Goal: Contribute content

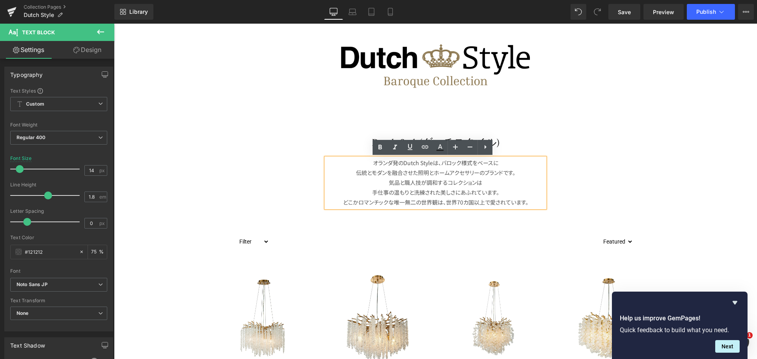
click at [454, 179] on p "気品と職人技が調和するコレクションは" at bounding box center [435, 183] width 219 height 10
click at [450, 185] on p "気品と職人技が調和するコレクションは" at bounding box center [435, 183] width 219 height 10
drag, startPoint x: 402, startPoint y: 185, endPoint x: 386, endPoint y: 184, distance: 16.6
click at [386, 184] on p "気品と職人技が調和するコレクションは" at bounding box center [435, 183] width 219 height 10
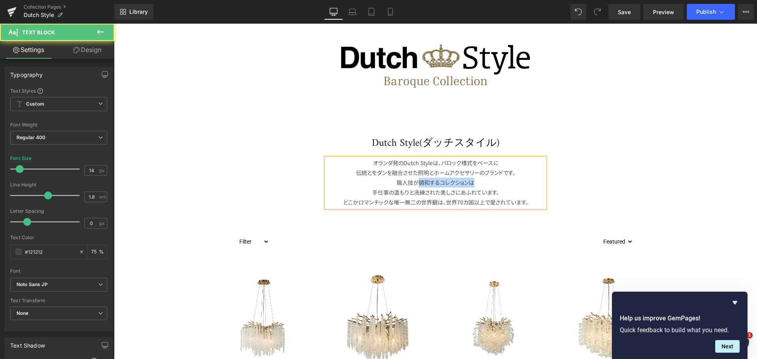
drag, startPoint x: 416, startPoint y: 181, endPoint x: 476, endPoint y: 181, distance: 59.9
click at [476, 181] on p "職人技が調和するコレクションは" at bounding box center [435, 183] width 219 height 10
drag, startPoint x: 411, startPoint y: 194, endPoint x: 353, endPoint y: 194, distance: 58.0
click at [353, 194] on p "手仕事の温もりと洗練された美しさにあふれています。" at bounding box center [435, 193] width 219 height 10
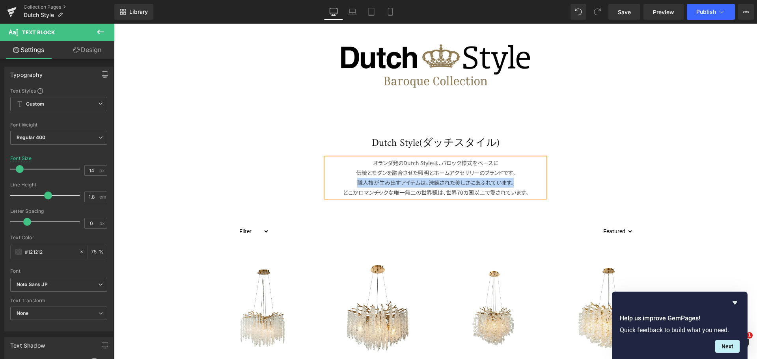
drag, startPoint x: 353, startPoint y: 183, endPoint x: 519, endPoint y: 185, distance: 166.1
click at [519, 185] on p "職人技が生み出すアイテムは、 洗練された美しさにあふれています。" at bounding box center [435, 183] width 219 height 10
copy p "職人技が生み出すアイテムは、 洗練された美しさにあふれています。"
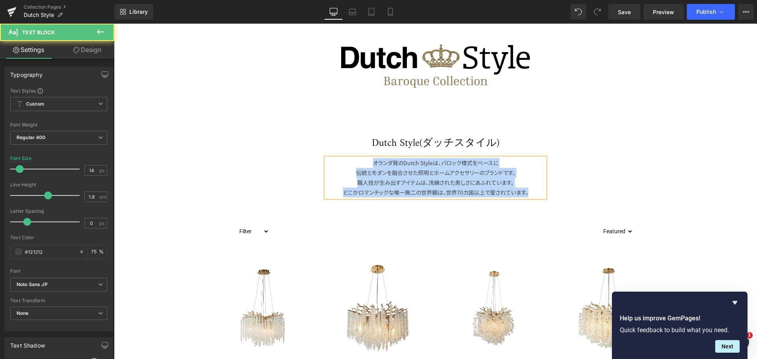
drag, startPoint x: 528, startPoint y: 192, endPoint x: 354, endPoint y: 165, distance: 176.1
click at [354, 165] on div "オランダ発のDutch Styleは、バロック様式をベースに 伝統とモダンを融合させた照明とホームアクセサリーのブランドです。 職人技が生み出すアイテムは、 …" at bounding box center [435, 178] width 219 height 40
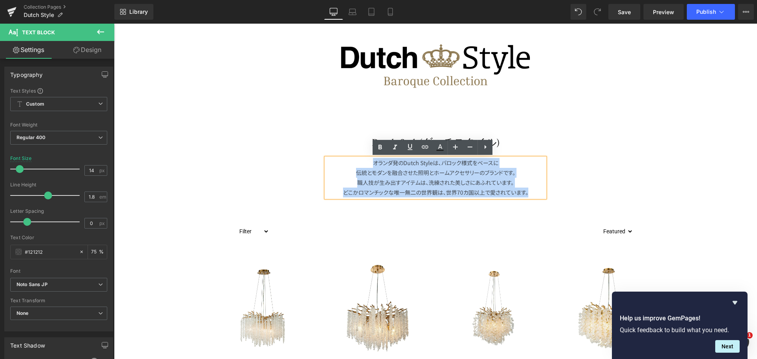
copy div "オランダ発のDutch Styleは、バロック様式をベースに 伝統とモダンを融合させた照明とホームアクセサリーのブランドです。 職人技が生み出すアイテムは、 …"
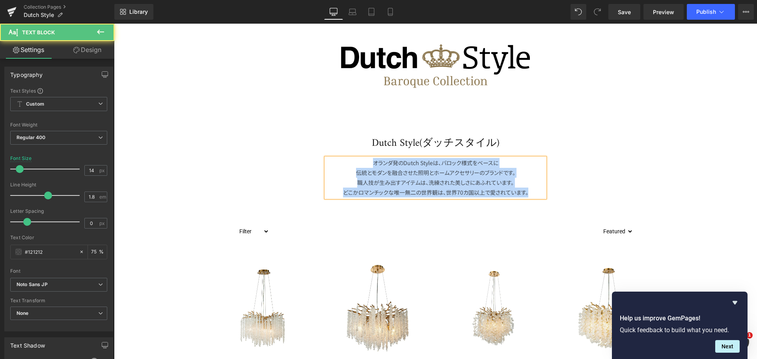
click at [529, 193] on p "どこかロマンチックな 唯一無二の世界観は、 世界70カ国以上で愛されています。" at bounding box center [435, 193] width 219 height 10
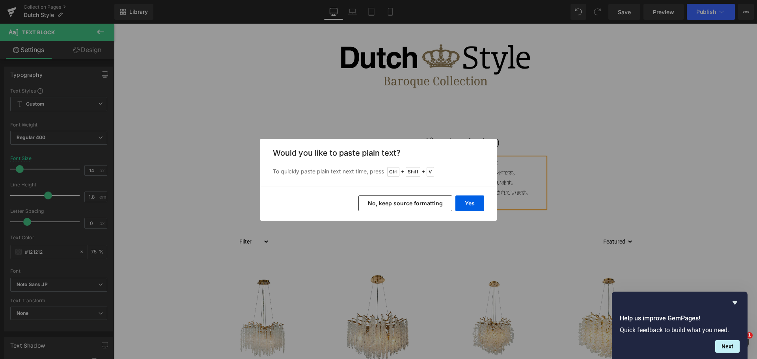
click at [428, 207] on button "No, keep source formatting" at bounding box center [405, 204] width 94 height 16
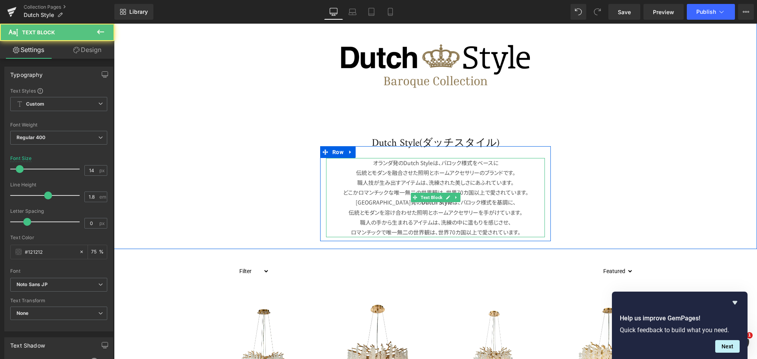
click at [388, 213] on p "オランダ発の Dutch Style は、バロック様式を基調に、 伝統とモダンを溶け合わせた照明とホームアクセサリーを手がけています。 職人の手から生まれるア…" at bounding box center [435, 218] width 219 height 40
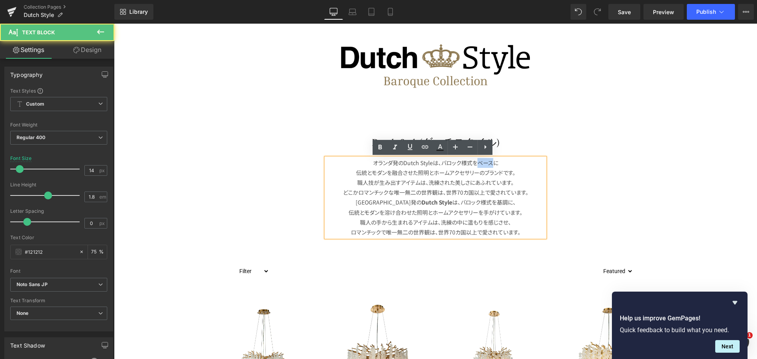
drag, startPoint x: 490, startPoint y: 164, endPoint x: 473, endPoint y: 162, distance: 17.0
click at [473, 162] on p "オランダ発のDutch Styleは、バロック様式をベースに" at bounding box center [435, 163] width 219 height 10
copy p "ベース"
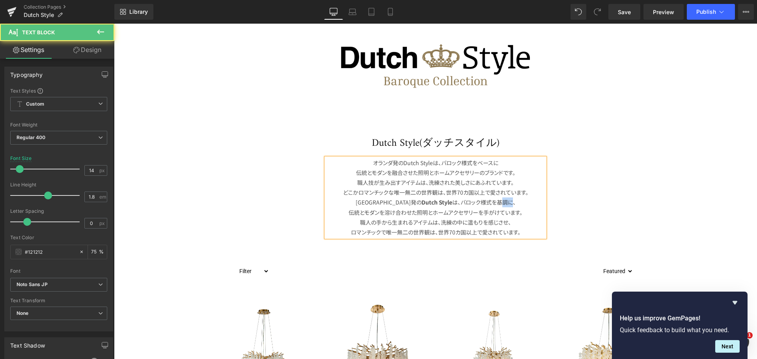
drag, startPoint x: 489, startPoint y: 202, endPoint x: 481, endPoint y: 202, distance: 8.3
click at [481, 202] on p "オランダ発の Dutch Style は、バロック様式を基調に、 伝統とモダンを溶け合わせた照明とホームアクセサリーを手がけています。 職人の手から生まれるア…" at bounding box center [435, 218] width 219 height 40
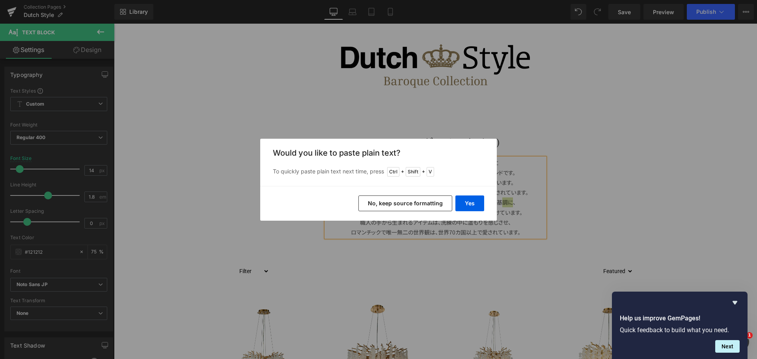
click at [423, 204] on button "No, keep source formatting" at bounding box center [405, 204] width 94 height 16
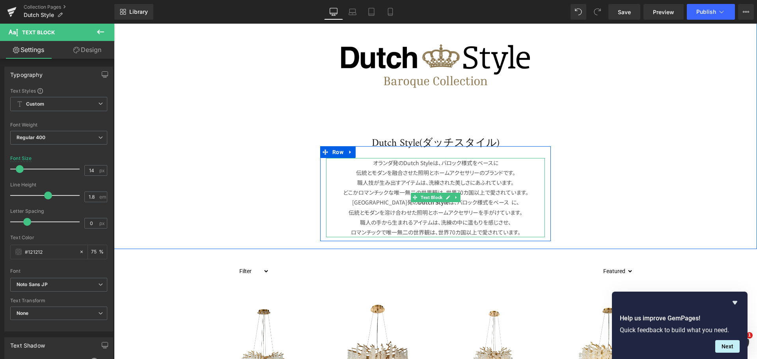
click at [531, 199] on p "オランダ発の Dutch Style は、バロック様式を ベース に、 伝統とモダンを溶け合わせた照明とホームアクセサリーを手がけています。 職人の手から生ま…" at bounding box center [435, 218] width 219 height 40
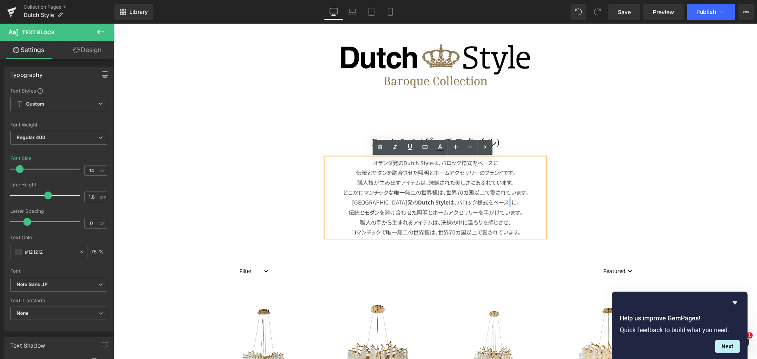
click at [491, 202] on p "オランダ発の Dutch Style は、バロック様式を ベース に、 伝統とモダンを溶け合わせた照明とホームアクセサリーを手がけています。 職人の手から生ま…" at bounding box center [435, 218] width 219 height 40
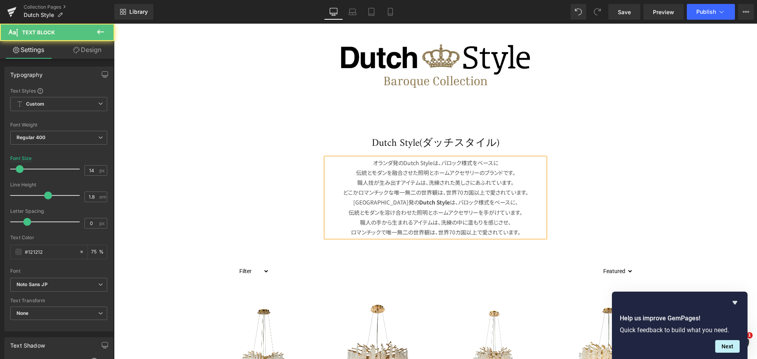
drag, startPoint x: 474, startPoint y: 203, endPoint x: 479, endPoint y: 202, distance: 4.4
click at [479, 202] on p "オランダ発の Dutch Style は、バロック様式を ベース に、 伝統とモダンを溶け合わせた照明とホームアクセサリーを手がけています。 職人の手から生ま…" at bounding box center [435, 218] width 219 height 40
drag, startPoint x: 476, startPoint y: 212, endPoint x: 521, endPoint y: 210, distance: 45.0
click at [521, 210] on p "オランダ発の Dutch Style は、バロック様式を ベース に、 伝統とモダンを溶け合わせた照明とホームアクセサリーを手がけています。 職人の手から生ま…" at bounding box center [435, 218] width 219 height 40
drag, startPoint x: 478, startPoint y: 171, endPoint x: 518, endPoint y: 172, distance: 39.8
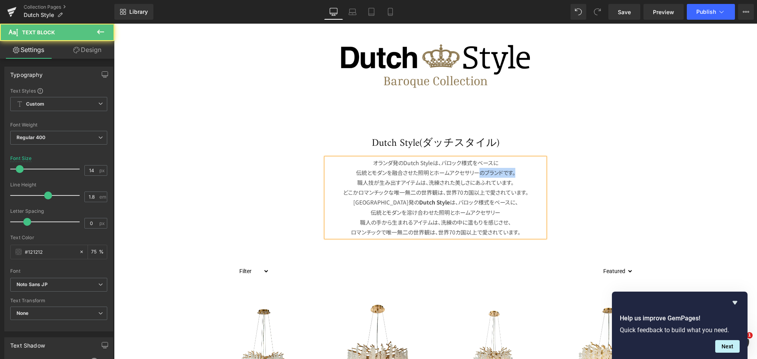
click at [518, 172] on p "伝統とモダンを融合させた照明とホームアクセサリーのブランドです。" at bounding box center [435, 173] width 219 height 10
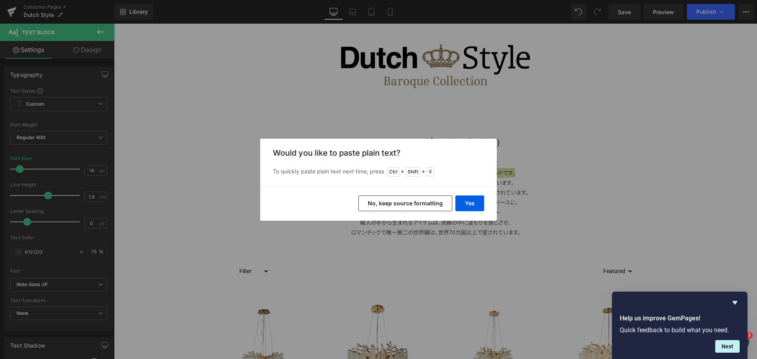
click at [437, 201] on button "No, keep source formatting" at bounding box center [405, 204] width 94 height 16
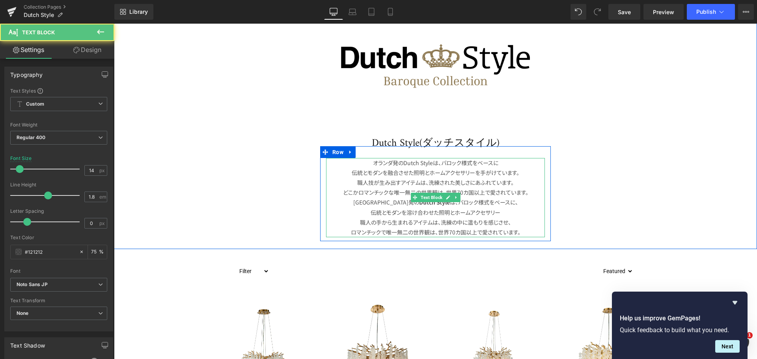
drag, startPoint x: 500, startPoint y: 214, endPoint x: 361, endPoint y: 205, distance: 139.5
click at [361, 205] on p "オランダ発の Dutch Style は、バロック様式を ベース に、 伝統とモダンを溶け合わせた照明とホームアクセサリー 職人の手から生まれるアイテムは、洗…" at bounding box center [435, 218] width 219 height 40
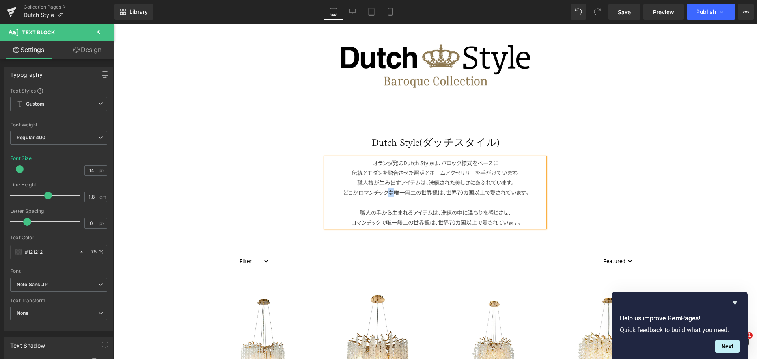
click at [387, 194] on p "どこかロマンチックな 唯一無二の世界観は、 世界70カ国以上で愛されています。" at bounding box center [435, 193] width 219 height 10
drag, startPoint x: 496, startPoint y: 212, endPoint x: 510, endPoint y: 211, distance: 13.8
click at [510, 211] on p "職人の手から生まれるアイテムは、洗練の中に温もりを感じさせ、 ロマンチックで唯一無二の世界観は、世界70カ国以上で愛されています。" at bounding box center [435, 213] width 219 height 30
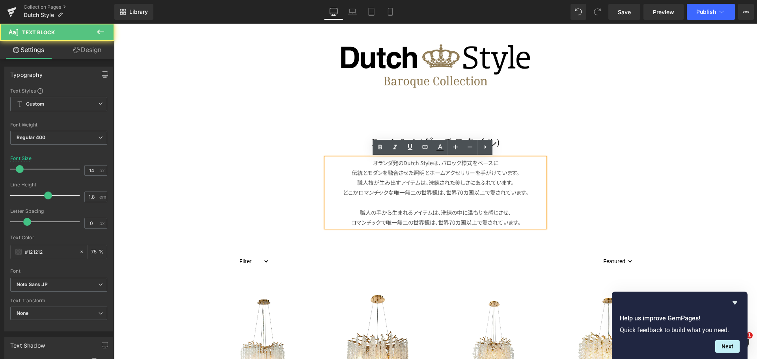
click at [372, 184] on p "職人技が生み出すアイテムは、 洗練された美しさにあふれています。" at bounding box center [435, 183] width 219 height 10
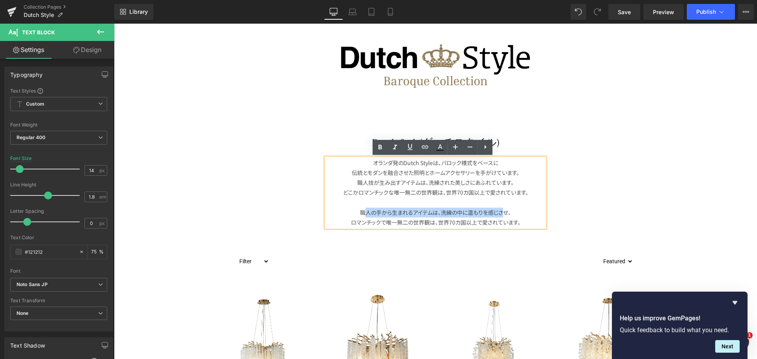
drag, startPoint x: 496, startPoint y: 212, endPoint x: 351, endPoint y: 212, distance: 144.3
click at [351, 212] on p "職人の手から生まれるアイテムは、洗練の中に温もりを感じさせ、 ロマンチックで唯一無二の世界観は、世界70カ国以上で愛されています。" at bounding box center [435, 213] width 219 height 30
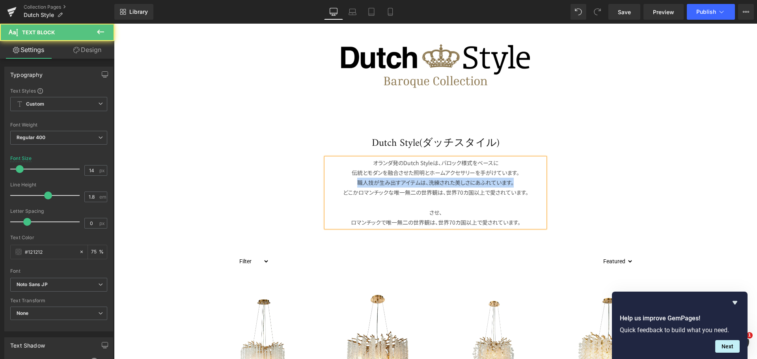
drag, startPoint x: 516, startPoint y: 184, endPoint x: 347, endPoint y: 180, distance: 168.8
click at [347, 180] on p "職人技が生み出すアイテムは、 洗練された美しさにあふれています。" at bounding box center [435, 183] width 219 height 10
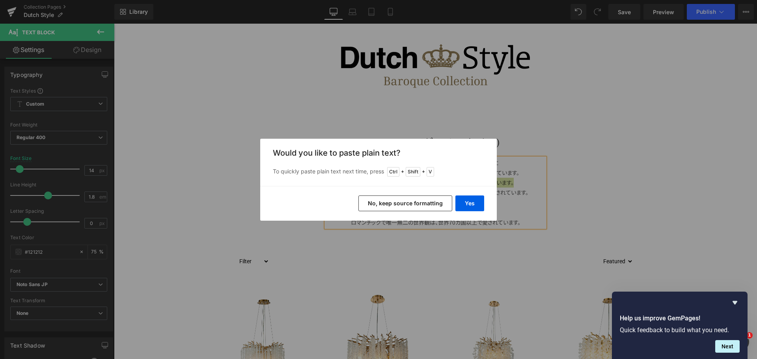
click at [398, 207] on button "No, keep source formatting" at bounding box center [405, 204] width 94 height 16
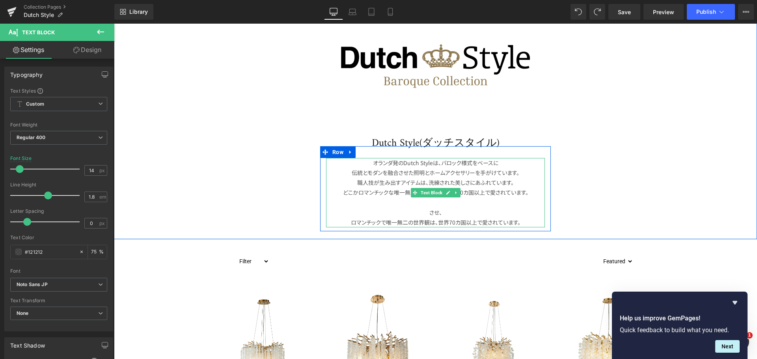
click at [397, 206] on p "させ、 ロマンチックで唯一無二の世界観は、世界70カ国以上で愛されています。" at bounding box center [435, 213] width 219 height 30
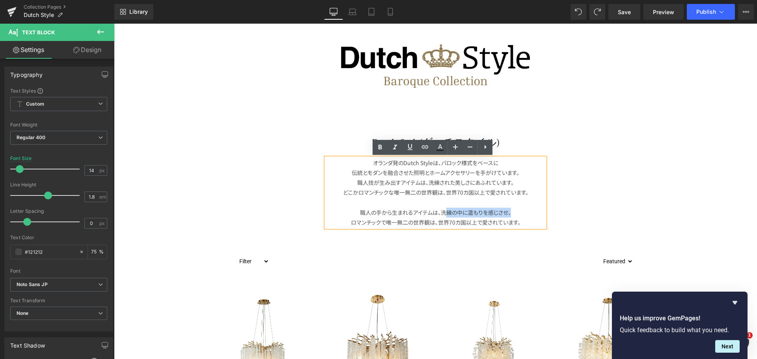
drag, startPoint x: 438, startPoint y: 211, endPoint x: 505, endPoint y: 211, distance: 67.0
click at [505, 211] on p "職人の手から生まれるアイテムは、洗練の中に温もりを感じさせ、 ロマンチックで唯一無二の世界観は、世界70カ国以上で愛されています。" at bounding box center [435, 213] width 219 height 30
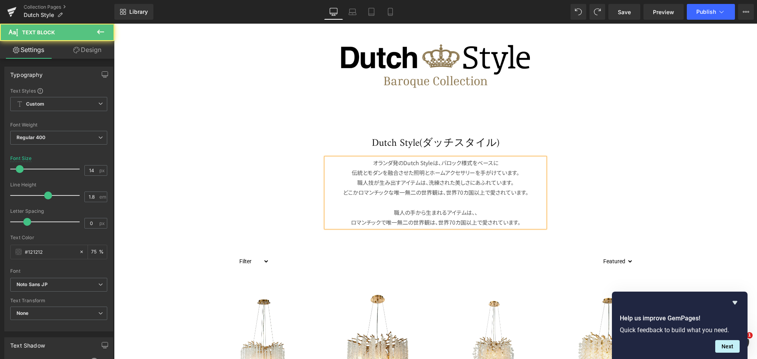
click at [355, 181] on p "職人技が生み出すアイテムは、 洗練された美しさにあふれています。" at bounding box center [435, 183] width 219 height 10
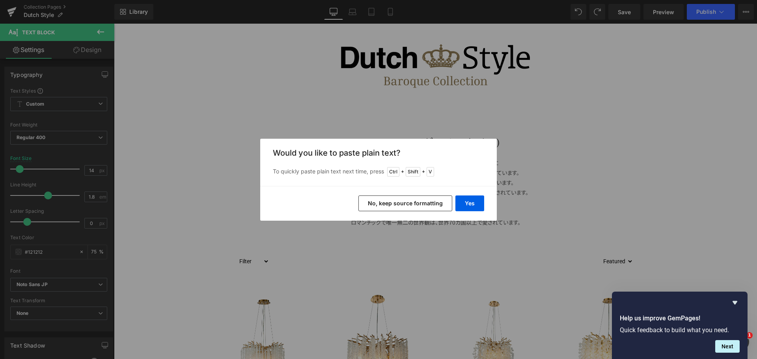
click at [407, 200] on button "No, keep source formatting" at bounding box center [405, 204] width 94 height 16
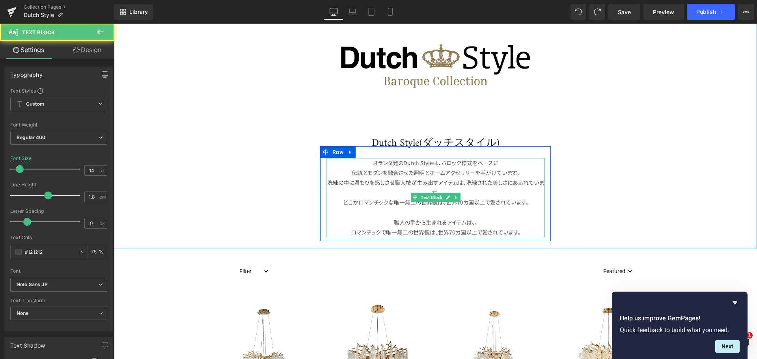
click at [391, 182] on span "洗練の中に温もりを感じさせ" at bounding box center [360, 183] width 67 height 8
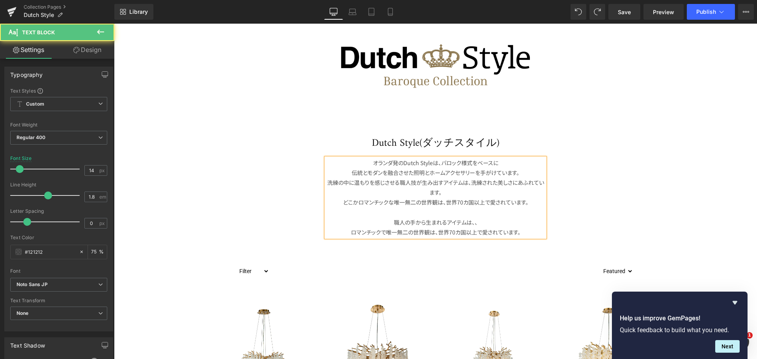
drag, startPoint x: 396, startPoint y: 183, endPoint x: 323, endPoint y: 183, distance: 73.4
click at [326, 183] on div "オランダ発のDutch Styleは、バロック様式をベースに 伝統とモダンを融合させた照明とホームアクセサリー を手がけています。 洗練の中に温もりを感じさせ…" at bounding box center [435, 198] width 219 height 80
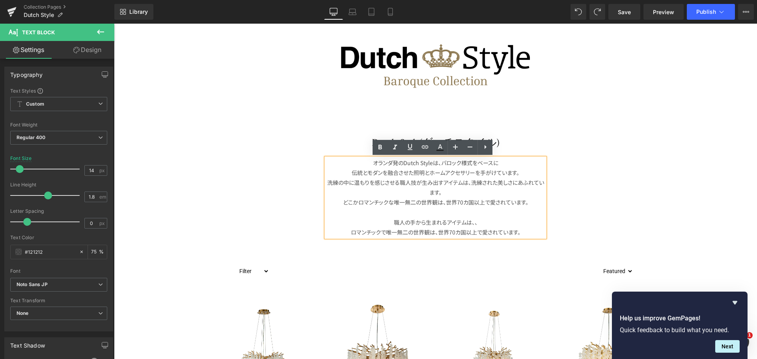
click at [377, 183] on span "洗練の中に温もりを感じさせる" at bounding box center [363, 183] width 73 height 8
drag, startPoint x: 397, startPoint y: 184, endPoint x: 323, endPoint y: 184, distance: 74.1
click at [326, 184] on div "オランダ発のDutch Styleは、バロック様式をベースに 伝統とモダンを融合させた照明とホームアクセサリー を手がけています。 洗練の中に温もりを感じさせ…" at bounding box center [435, 198] width 219 height 80
click at [404, 181] on p "洗練の中に温もりを感じさせる 職人技が生み出すアイテムは、 洗練された美しさにあふれています。" at bounding box center [435, 188] width 219 height 20
drag, startPoint x: 398, startPoint y: 181, endPoint x: 327, endPoint y: 182, distance: 71.4
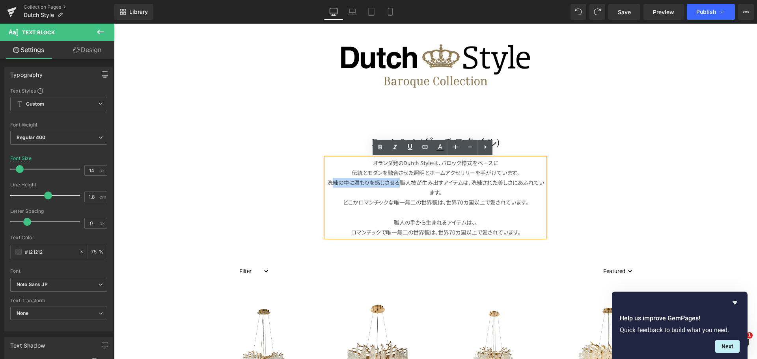
click at [327, 182] on p "洗練の中に温もりを感じさせる 職人技が生み出すアイテムは、 洗練された美しさにあふれています。" at bounding box center [435, 188] width 219 height 20
drag, startPoint x: 323, startPoint y: 182, endPoint x: 396, endPoint y: 182, distance: 72.2
click at [396, 182] on span "洗練の中に温もりを感じさせる" at bounding box center [363, 183] width 73 height 8
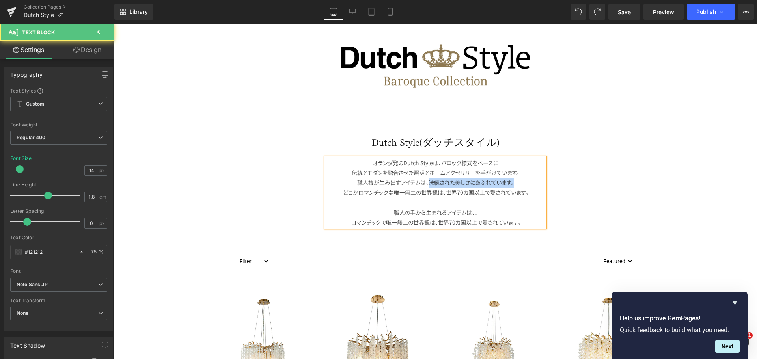
drag, startPoint x: 426, startPoint y: 181, endPoint x: 518, endPoint y: 182, distance: 91.9
click at [518, 182] on p "職人技が生み出すアイテムは、 洗練された美しさにあふれています。" at bounding box center [435, 183] width 219 height 10
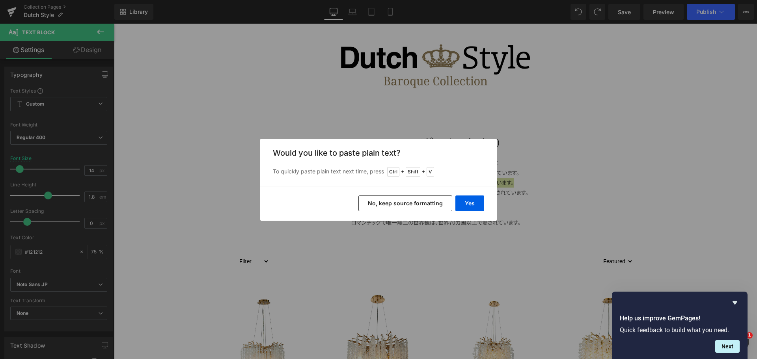
click at [379, 210] on button "No, keep source formatting" at bounding box center [405, 204] width 94 height 16
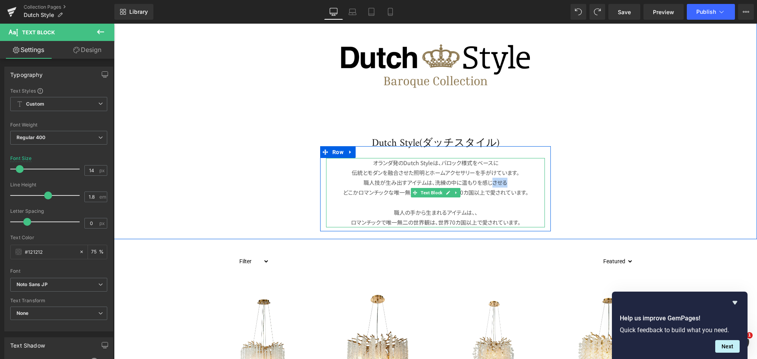
drag, startPoint x: 491, startPoint y: 182, endPoint x: 508, endPoint y: 181, distance: 16.6
click at [508, 181] on p "職人技が生み出すアイテムは、 洗練の中に温もりを感じさせる" at bounding box center [435, 183] width 219 height 10
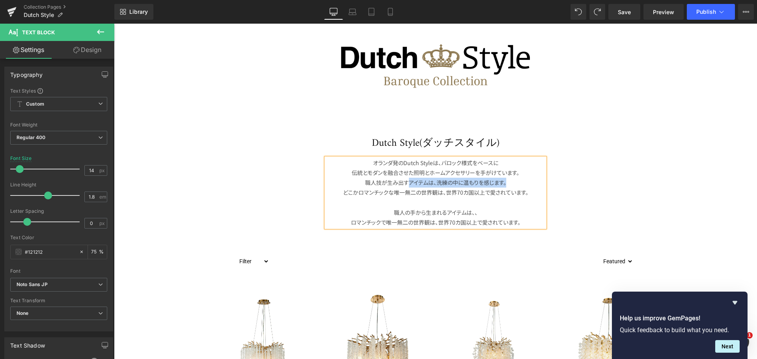
drag, startPoint x: 507, startPoint y: 181, endPoint x: 406, endPoint y: 185, distance: 101.0
click at [406, 185] on p "職人技が生み出すアイテムは、 洗練の中に温もりを感じます。" at bounding box center [435, 183] width 219 height 10
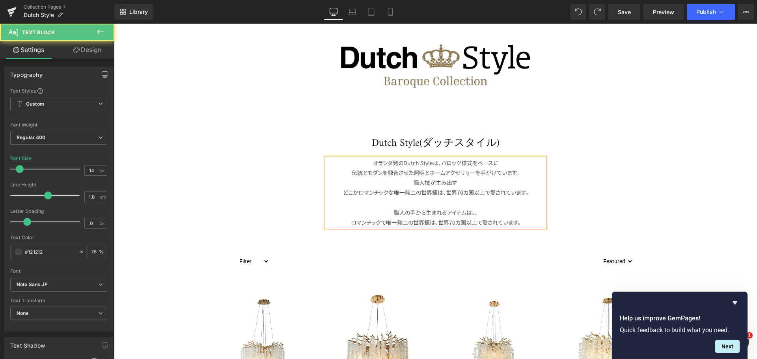
click at [343, 190] on span "どこかロマンチックな" at bounding box center [368, 193] width 51 height 8
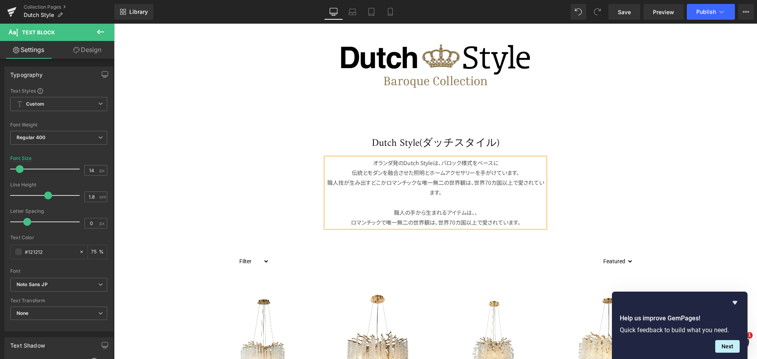
click at [422, 181] on span "唯一無二の世界観は、" at bounding box center [448, 183] width 52 height 8
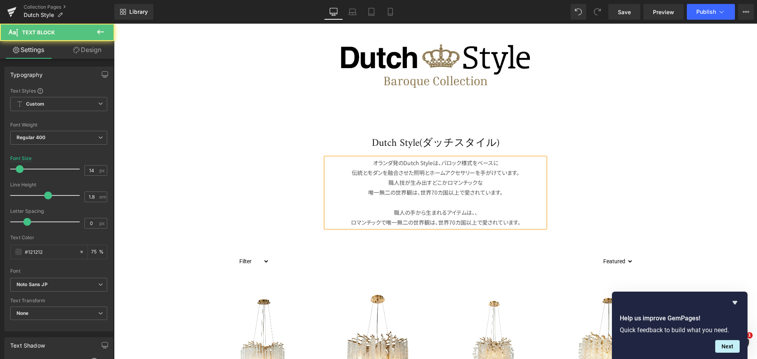
drag, startPoint x: 526, startPoint y: 228, endPoint x: 405, endPoint y: 202, distance: 123.4
click at [405, 202] on div "オランダ発のDutch Styleは、バロック様式をベースに 伝統とモダンを融合させた照明とホームアクセサリー を手がけています。 職人技が生み出すど こかロ…" at bounding box center [435, 192] width 219 height 69
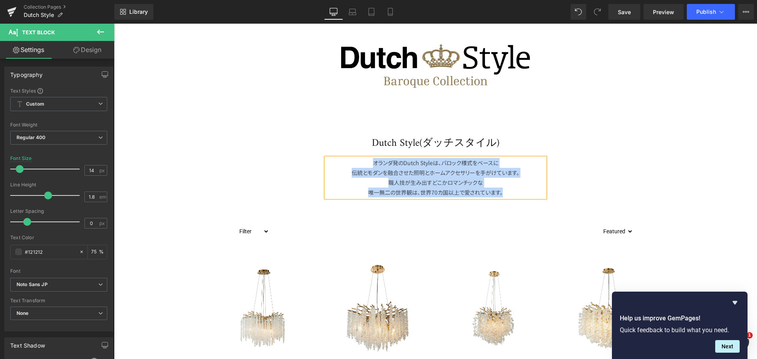
drag, startPoint x: 515, startPoint y: 194, endPoint x: 367, endPoint y: 159, distance: 151.6
click at [367, 159] on div "オランダ発のDutch Styleは、バロック様式をベースに 伝統とモダンを融合させた照明とホームアクセサリー を手がけています。 職人技が生み出すど こかロ…" at bounding box center [435, 178] width 219 height 40
copy div "オランダ発のDutch Styleは、バロック様式をベースに 伝統とモダンを融合させた照明とホームアクセサリー を手がけています。 職人技が生み出すど こかロ…"
click at [418, 184] on p "職人技が生み出すど こかロマンチックな" at bounding box center [435, 183] width 219 height 10
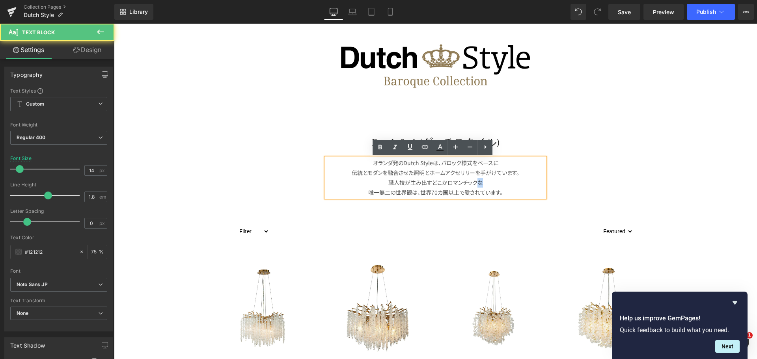
drag, startPoint x: 483, startPoint y: 184, endPoint x: 475, endPoint y: 183, distance: 7.9
click at [475, 183] on p "職人技が生み出すど こかロマンチックな" at bounding box center [435, 183] width 219 height 10
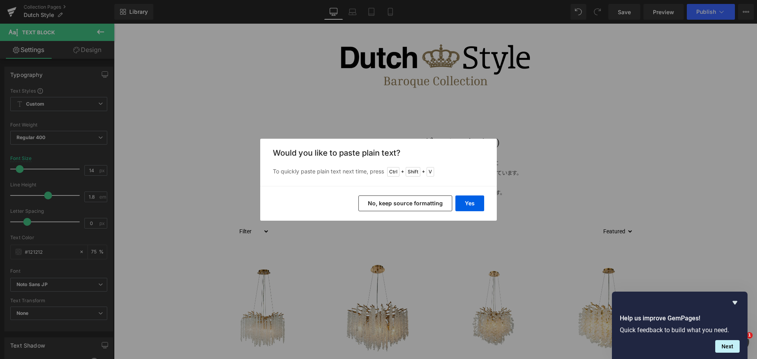
click at [425, 203] on button "No, keep source formatting" at bounding box center [405, 204] width 94 height 16
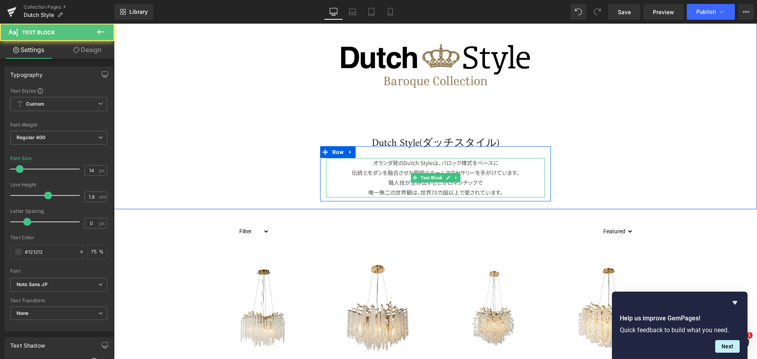
click at [431, 188] on p "唯一無二の世界観は、 世界70カ国以上で愛されています。" at bounding box center [435, 193] width 219 height 10
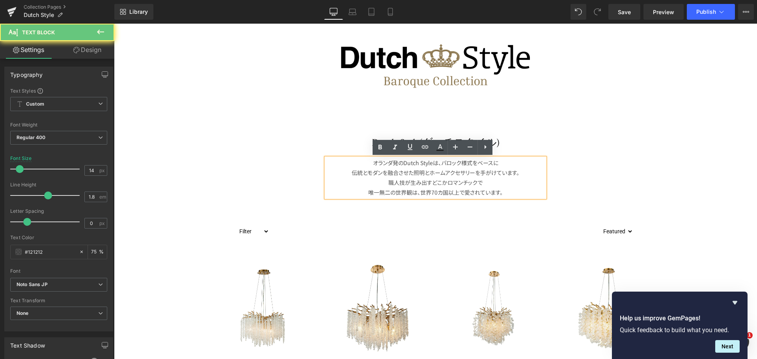
click at [428, 183] on p "職人技が生み出すど こかロマンチック で" at bounding box center [435, 183] width 219 height 10
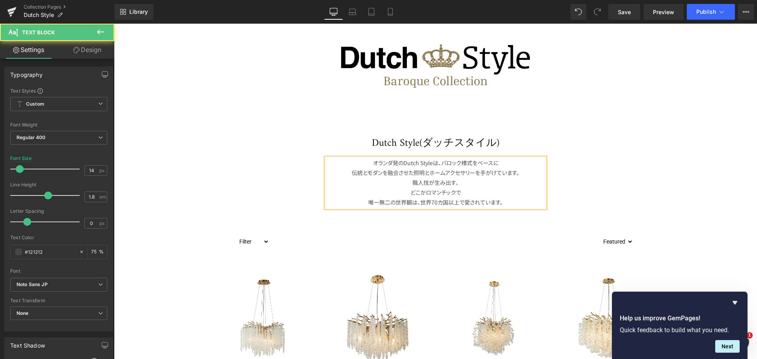
click at [364, 203] on p "唯一無二の世界観は、 世界70カ国以上で愛されています。" at bounding box center [435, 203] width 219 height 10
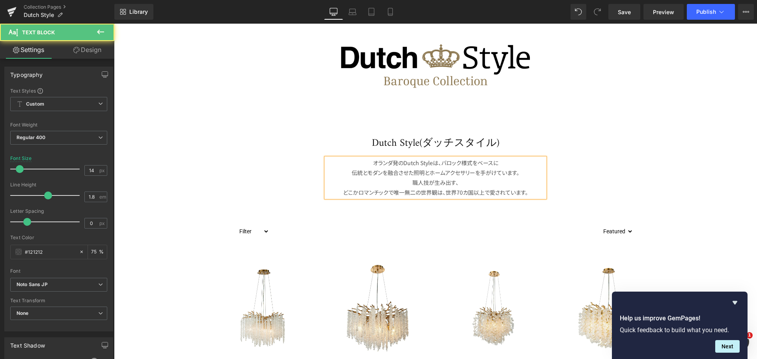
click at [410, 184] on p "職人技が生み出す、" at bounding box center [435, 183] width 219 height 10
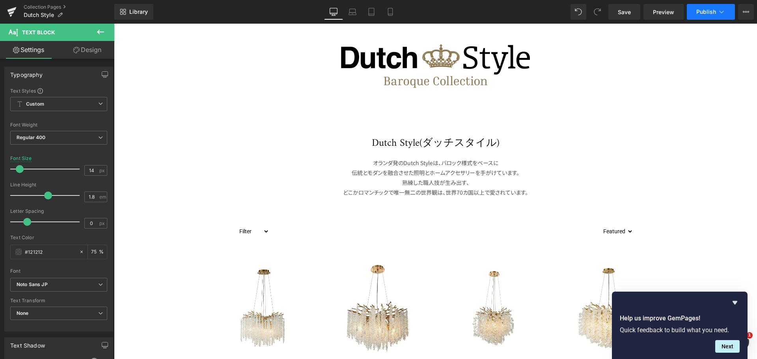
click at [713, 12] on span "Publish" at bounding box center [706, 12] width 20 height 6
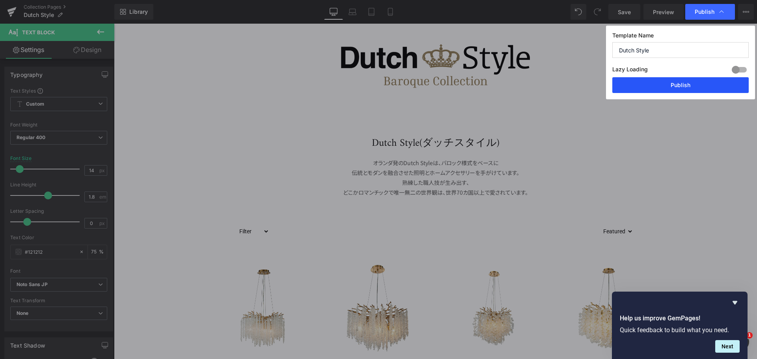
click at [675, 82] on button "Publish" at bounding box center [680, 85] width 136 height 16
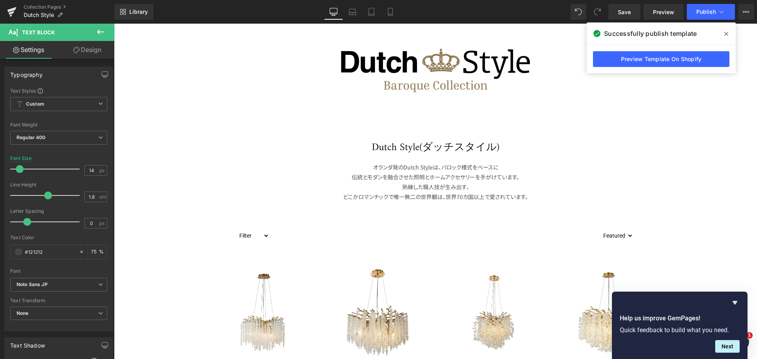
scroll to position [79, 0]
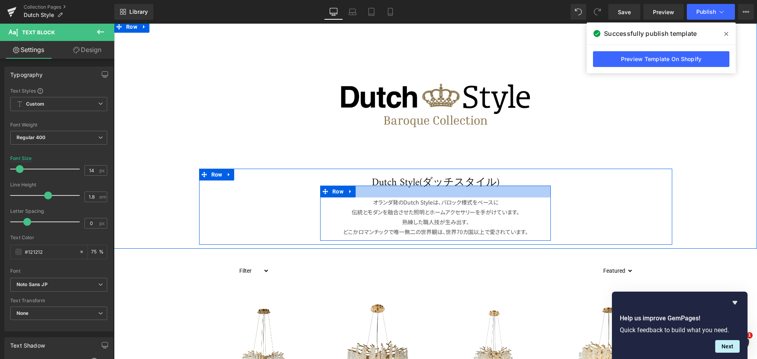
click at [383, 192] on div at bounding box center [435, 192] width 231 height 12
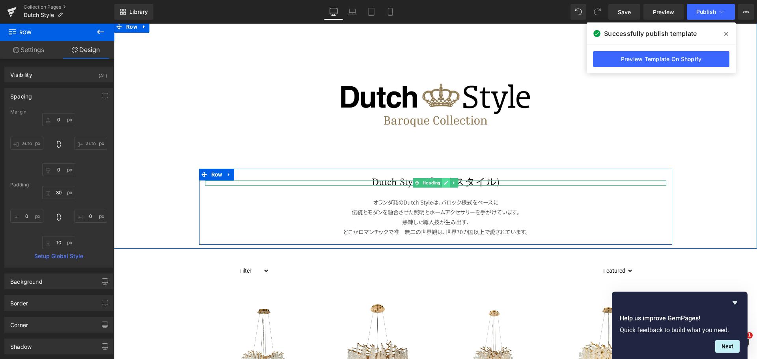
click at [444, 183] on icon at bounding box center [446, 183] width 4 height 4
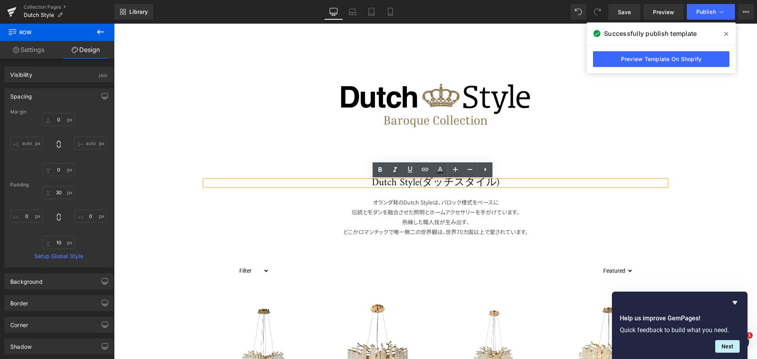
click at [443, 183] on h1 "Dutch Style(ダッチスタイル)" at bounding box center [435, 183] width 461 height 5
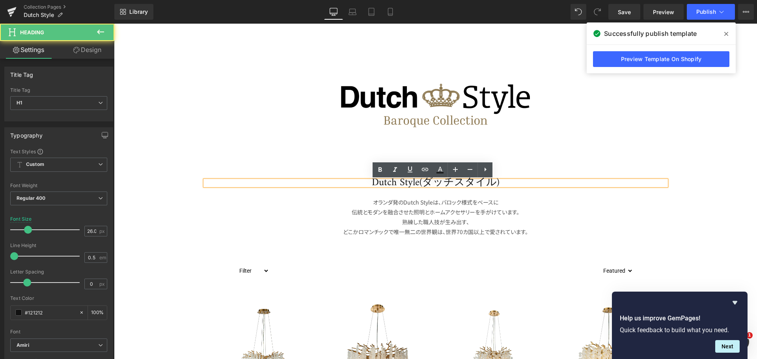
click at [427, 181] on h1 "Dutch Style(ダッチスタイル)" at bounding box center [435, 183] width 461 height 5
click at [562, 191] on div "Dutch Style(ダッチスタイル) Heading オランダ発のDutch Styleは、バロック様式をベースに 伝統とモダンを融合させた照明とホームア…" at bounding box center [435, 211] width 473 height 61
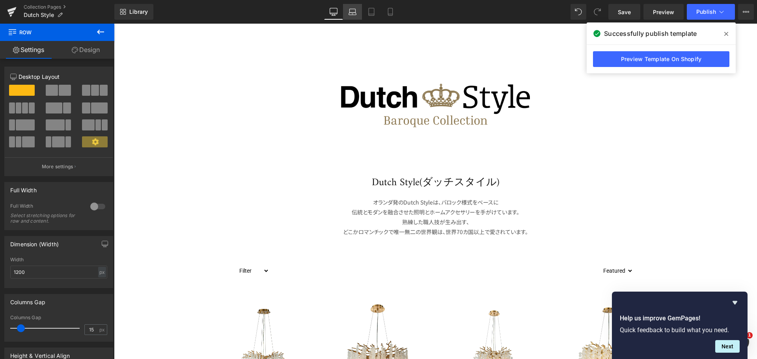
click at [351, 13] on icon at bounding box center [352, 14] width 7 height 2
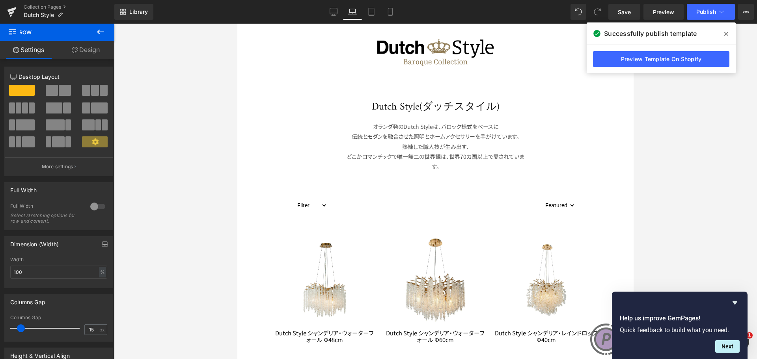
scroll to position [35, 0]
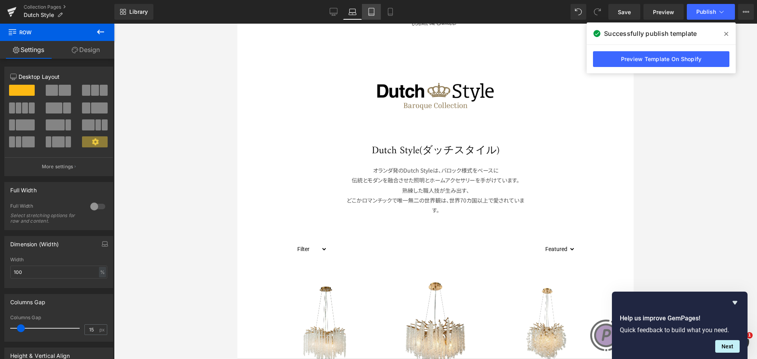
click at [369, 11] on icon at bounding box center [372, 12] width 8 height 8
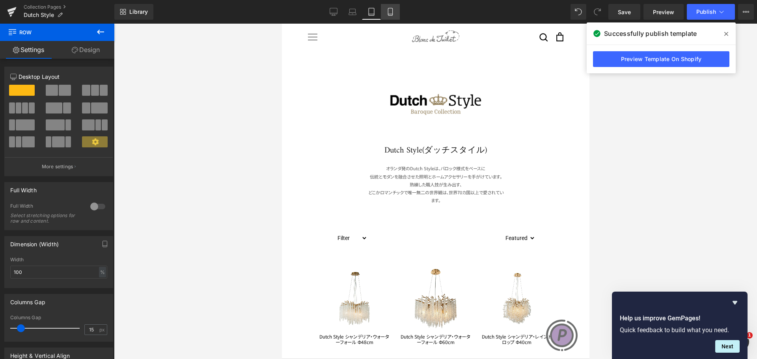
click at [396, 10] on link "Mobile" at bounding box center [390, 12] width 19 height 16
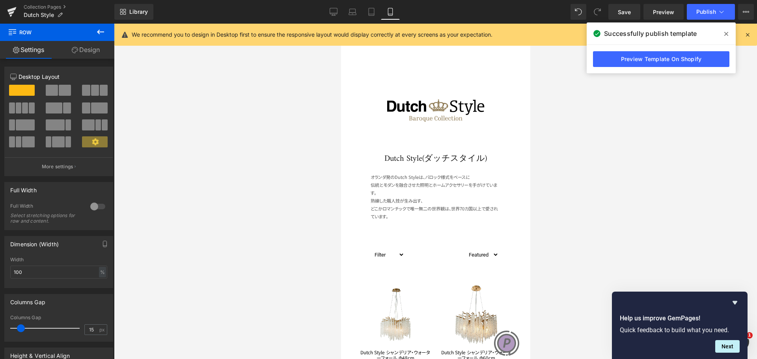
scroll to position [0, 0]
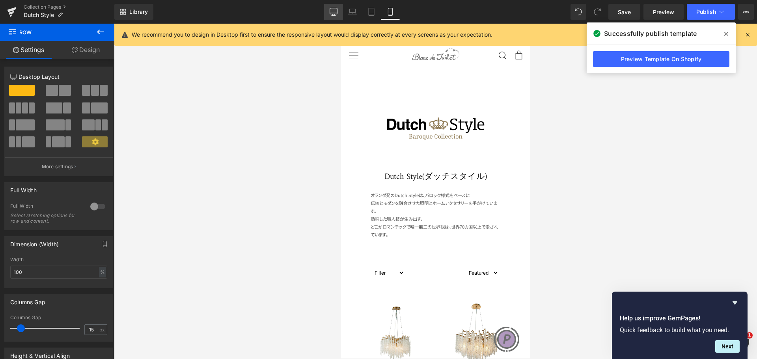
click at [333, 9] on icon at bounding box center [334, 12] width 8 height 8
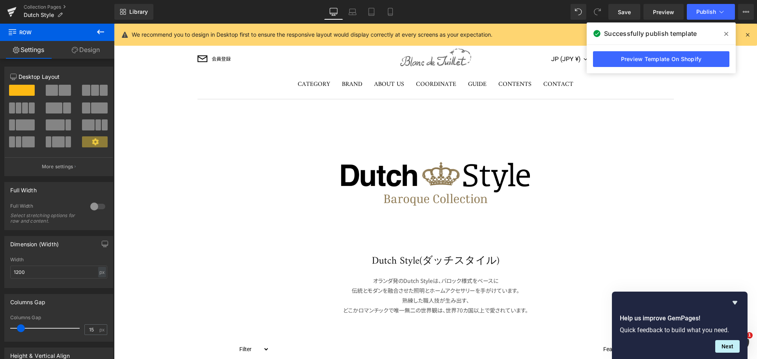
scroll to position [174, 0]
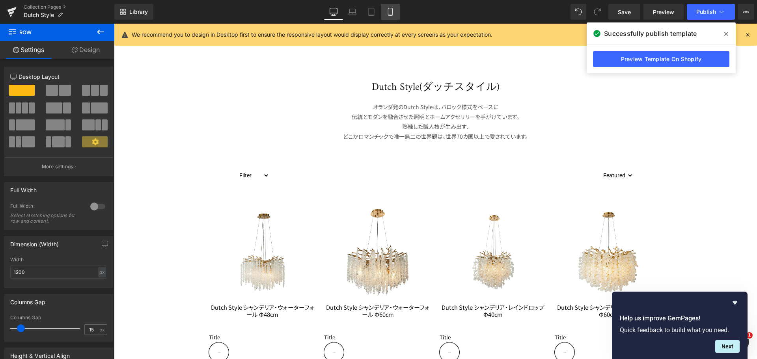
click at [387, 16] on link "Mobile" at bounding box center [390, 12] width 19 height 16
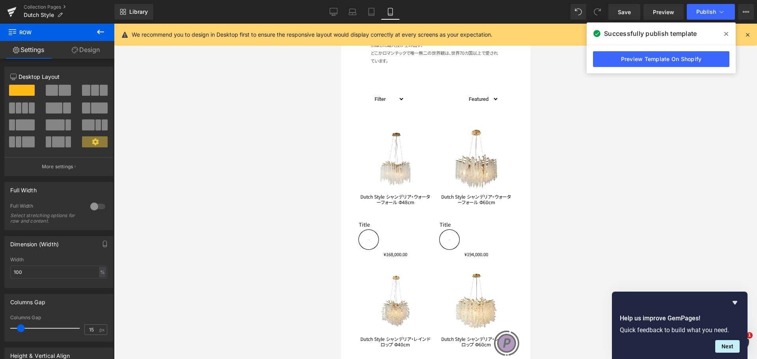
scroll to position [64, 0]
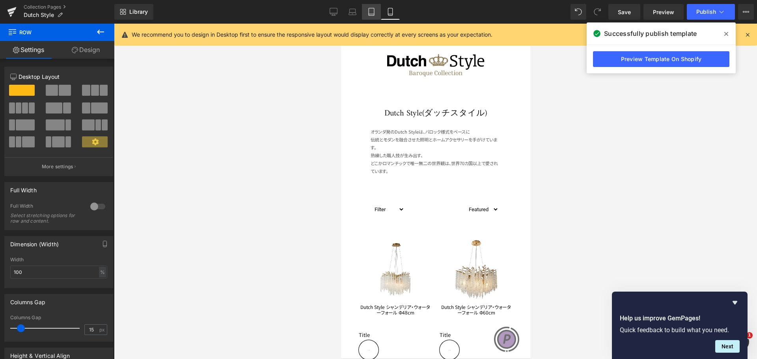
click at [380, 14] on link "Tablet" at bounding box center [371, 12] width 19 height 16
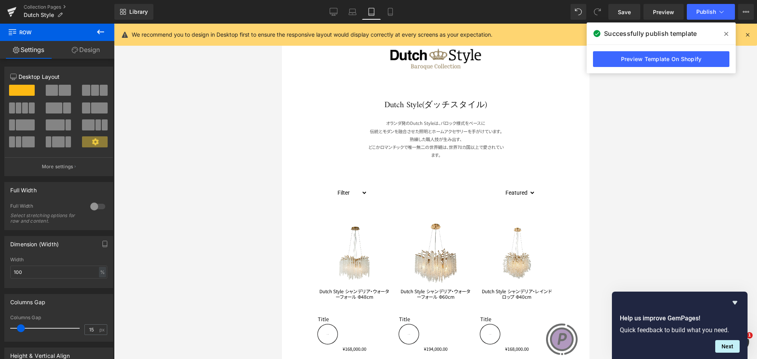
scroll to position [99, 0]
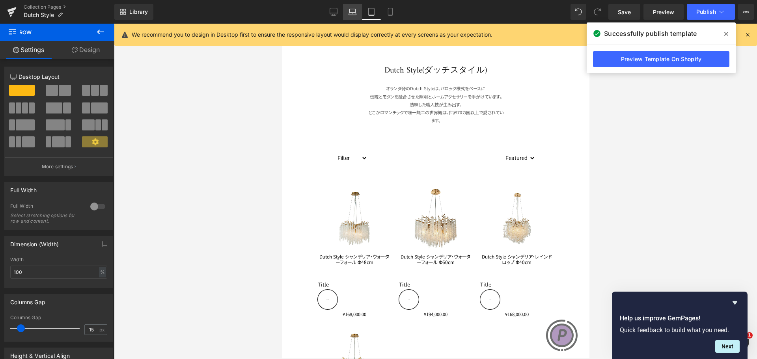
click at [357, 10] on icon at bounding box center [353, 12] width 8 height 8
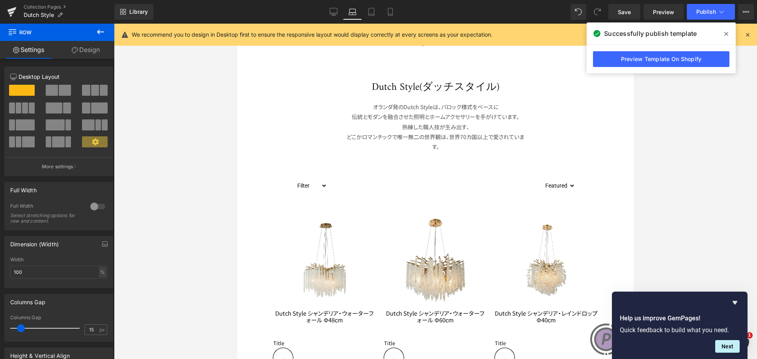
scroll to position [115, 0]
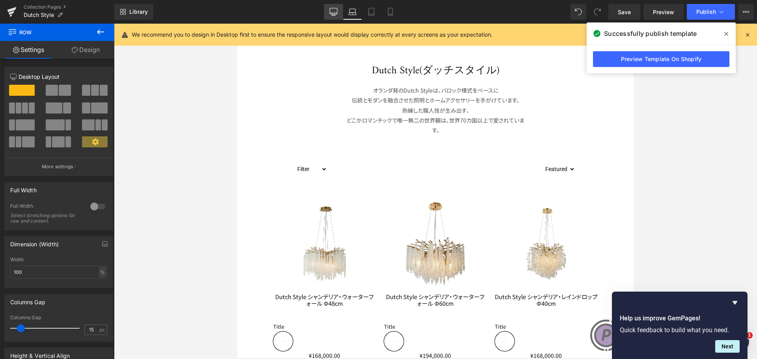
click at [338, 9] on link "Desktop" at bounding box center [333, 12] width 19 height 16
type input "1200"
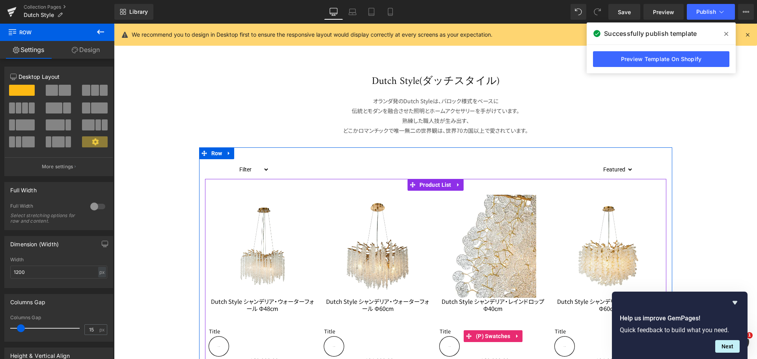
scroll to position [151, 0]
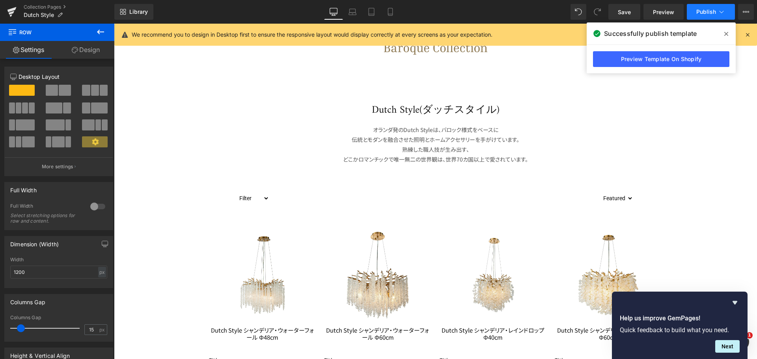
click at [698, 9] on span "Publish" at bounding box center [706, 12] width 20 height 6
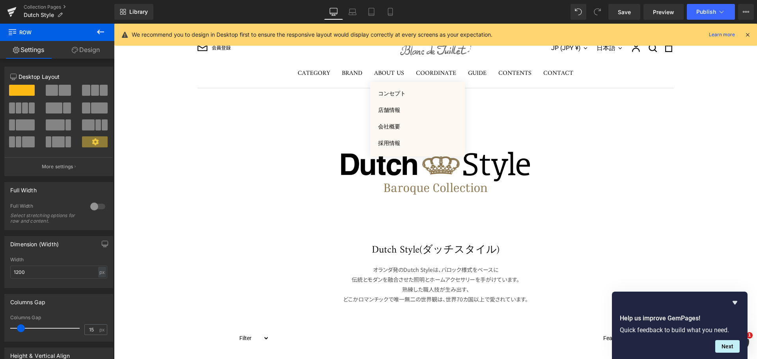
scroll to position [0, 0]
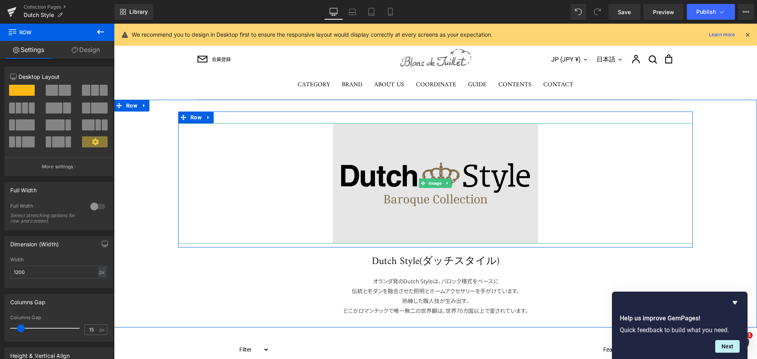
click at [462, 189] on img at bounding box center [436, 183] width 206 height 120
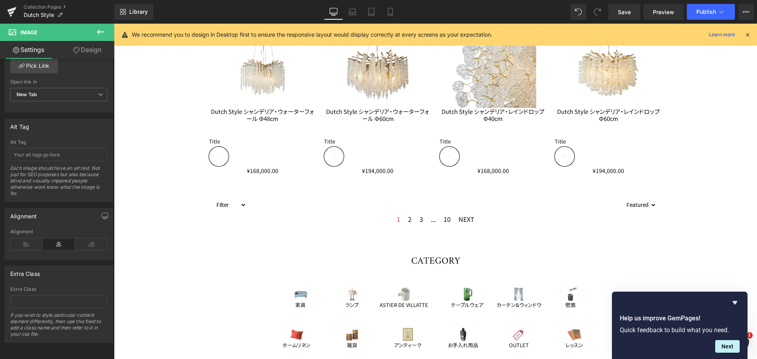
scroll to position [355, 0]
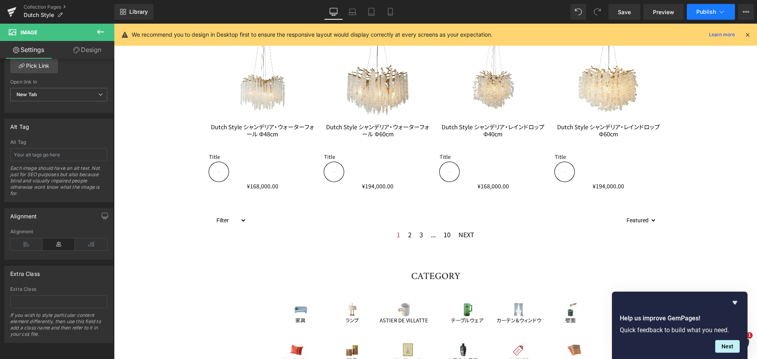
click at [708, 11] on span "Publish" at bounding box center [706, 12] width 20 height 6
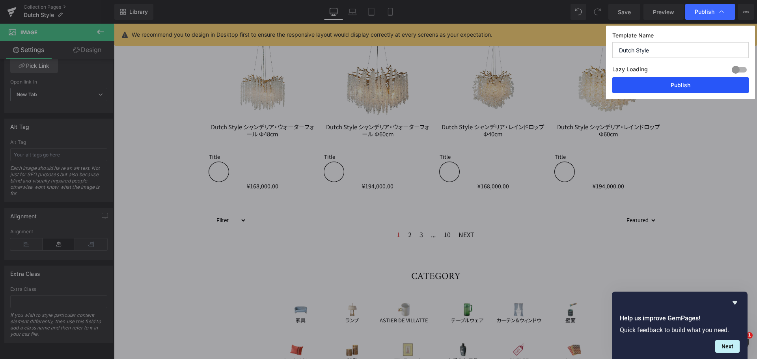
click at [677, 83] on button "Publish" at bounding box center [680, 85] width 136 height 16
